Goal: Transaction & Acquisition: Purchase product/service

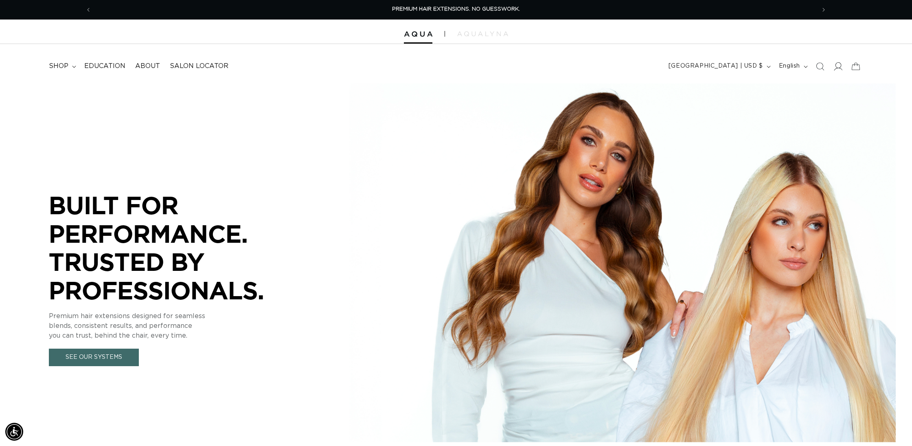
click at [841, 62] on icon at bounding box center [837, 66] width 9 height 9
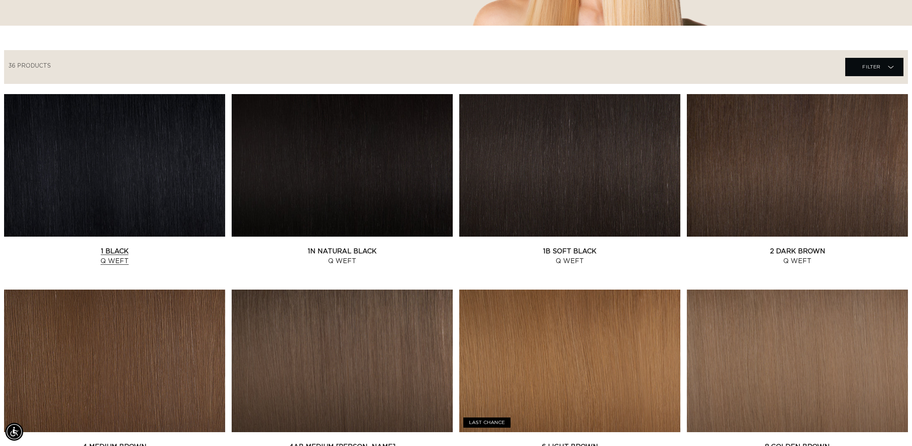
scroll to position [0, 724]
click at [601, 246] on link "1B Soft Black Q Weft" at bounding box center [569, 256] width 221 height 20
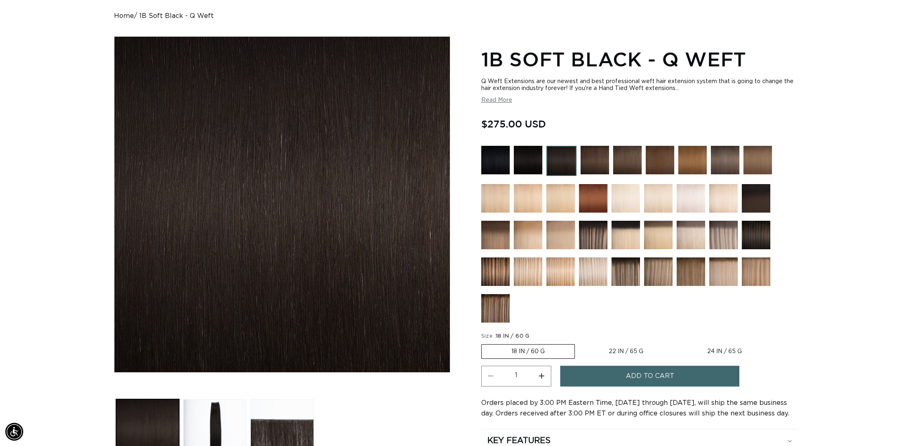
scroll to position [0, 724]
